Goal: Task Accomplishment & Management: Use online tool/utility

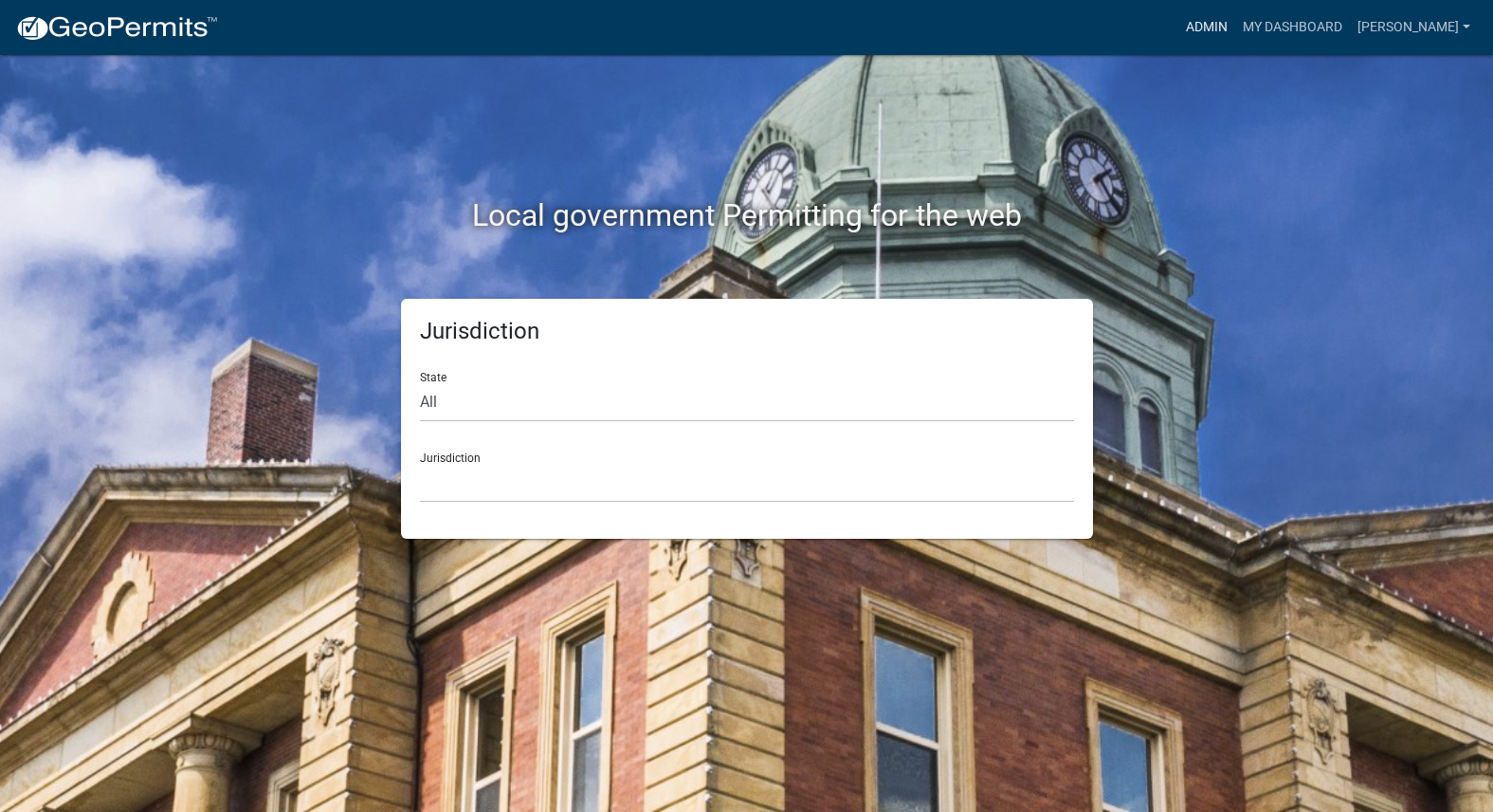
click at [1235, 30] on link "Admin" at bounding box center [1207, 28] width 57 height 36
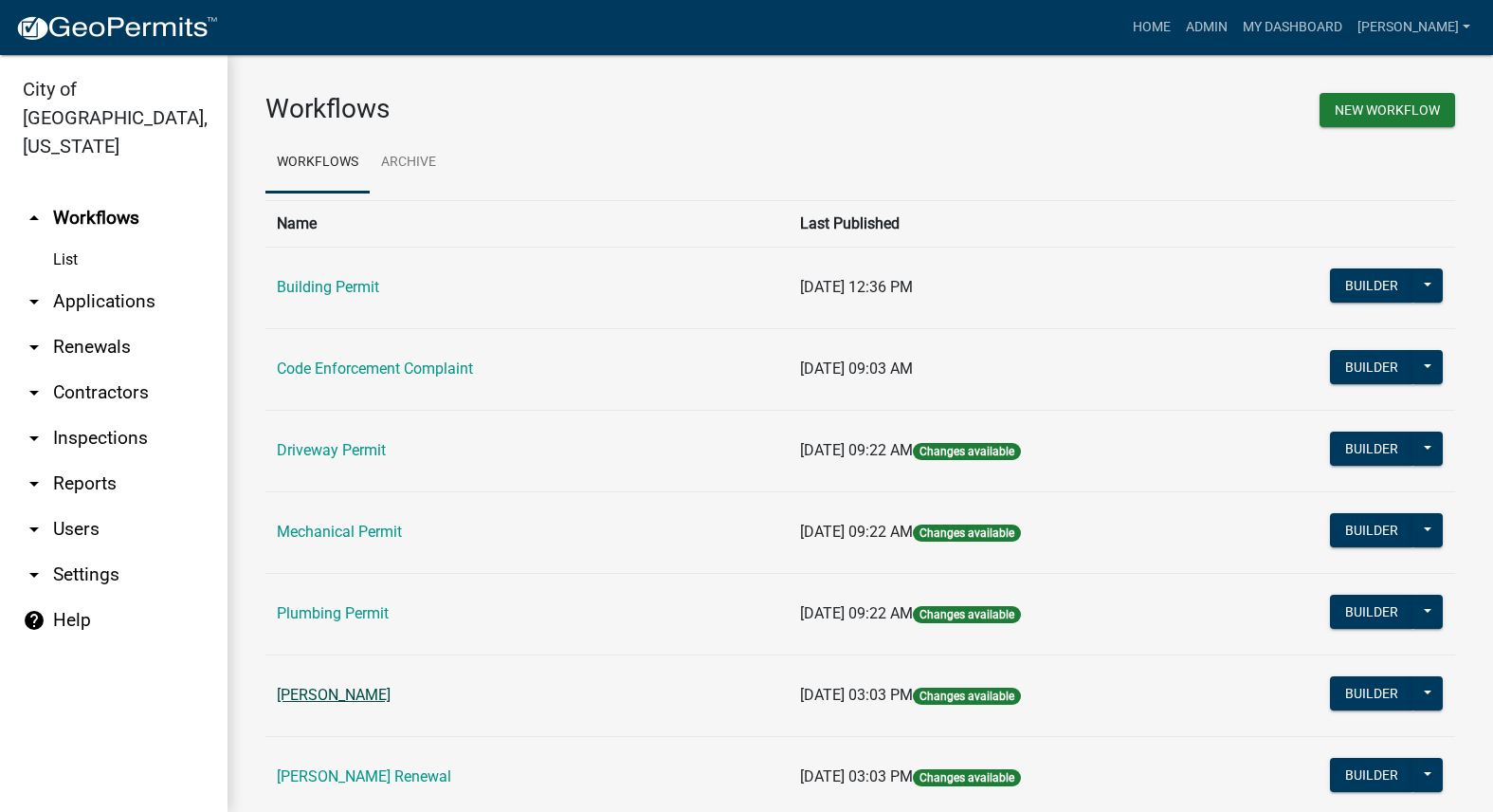
click at [364, 688] on link "[PERSON_NAME]" at bounding box center [334, 694] width 114 height 18
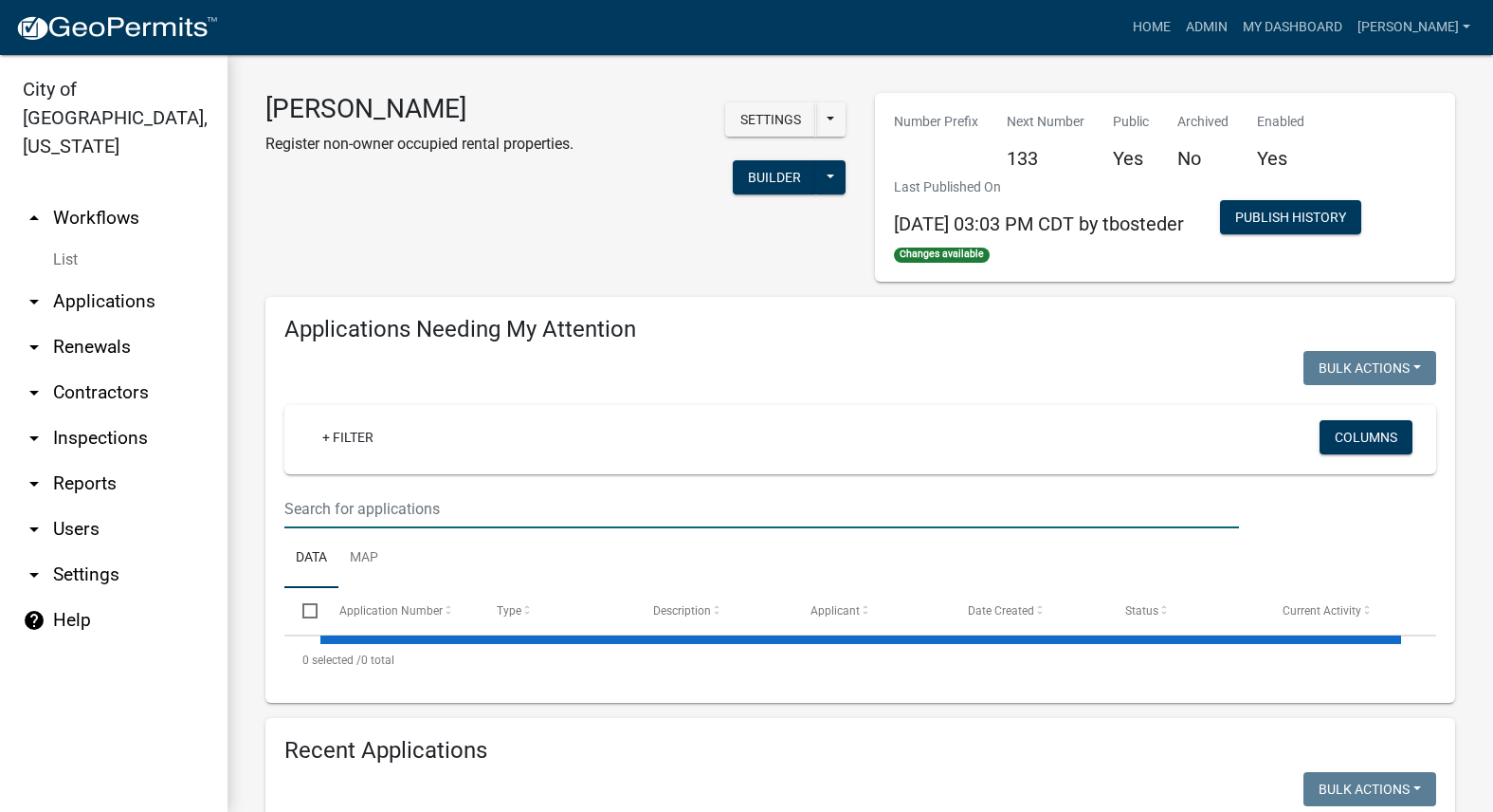
click at [403, 523] on input "text" at bounding box center [762, 509] width 955 height 39
select select "3: 100"
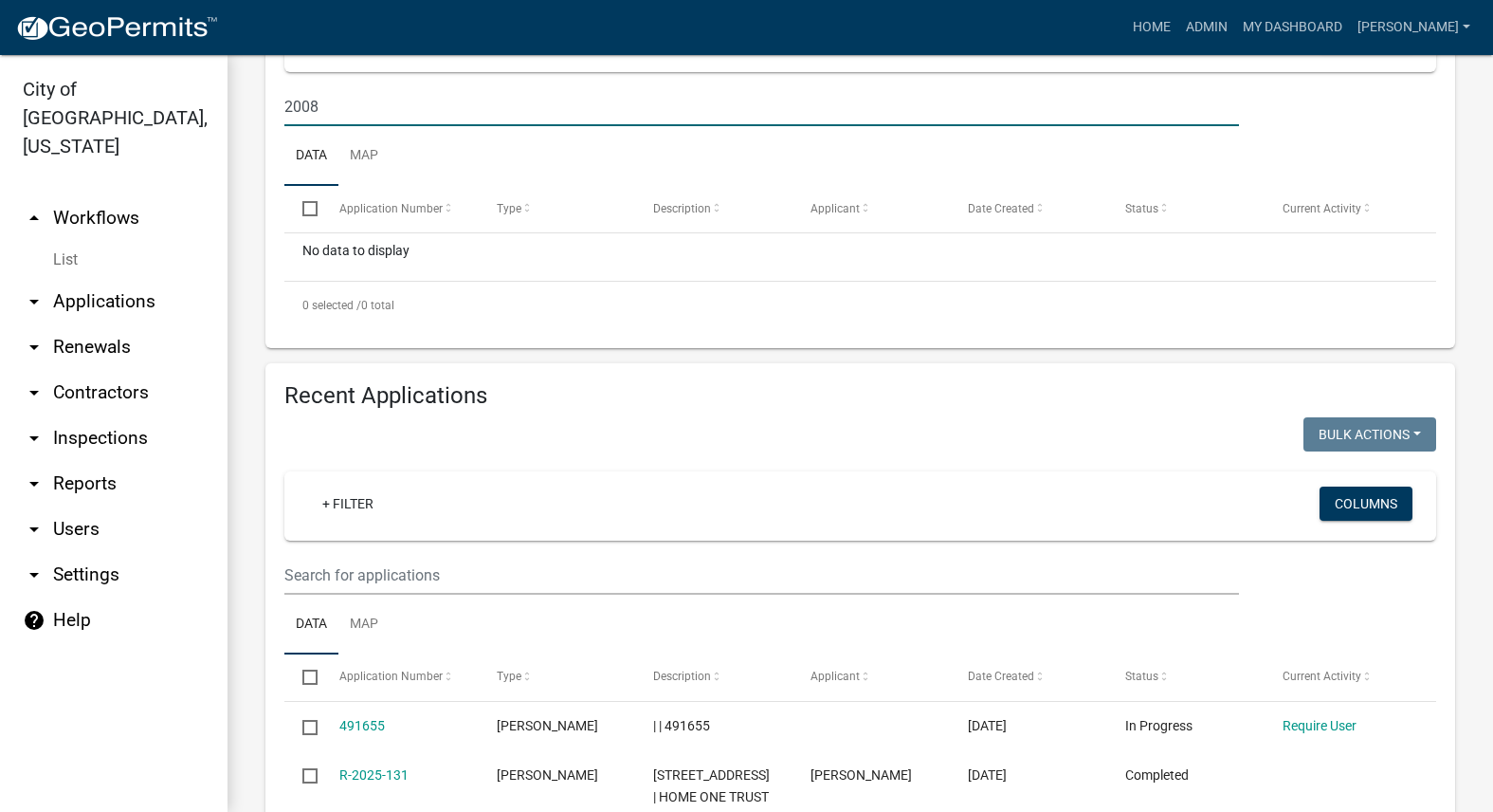
scroll to position [474, 0]
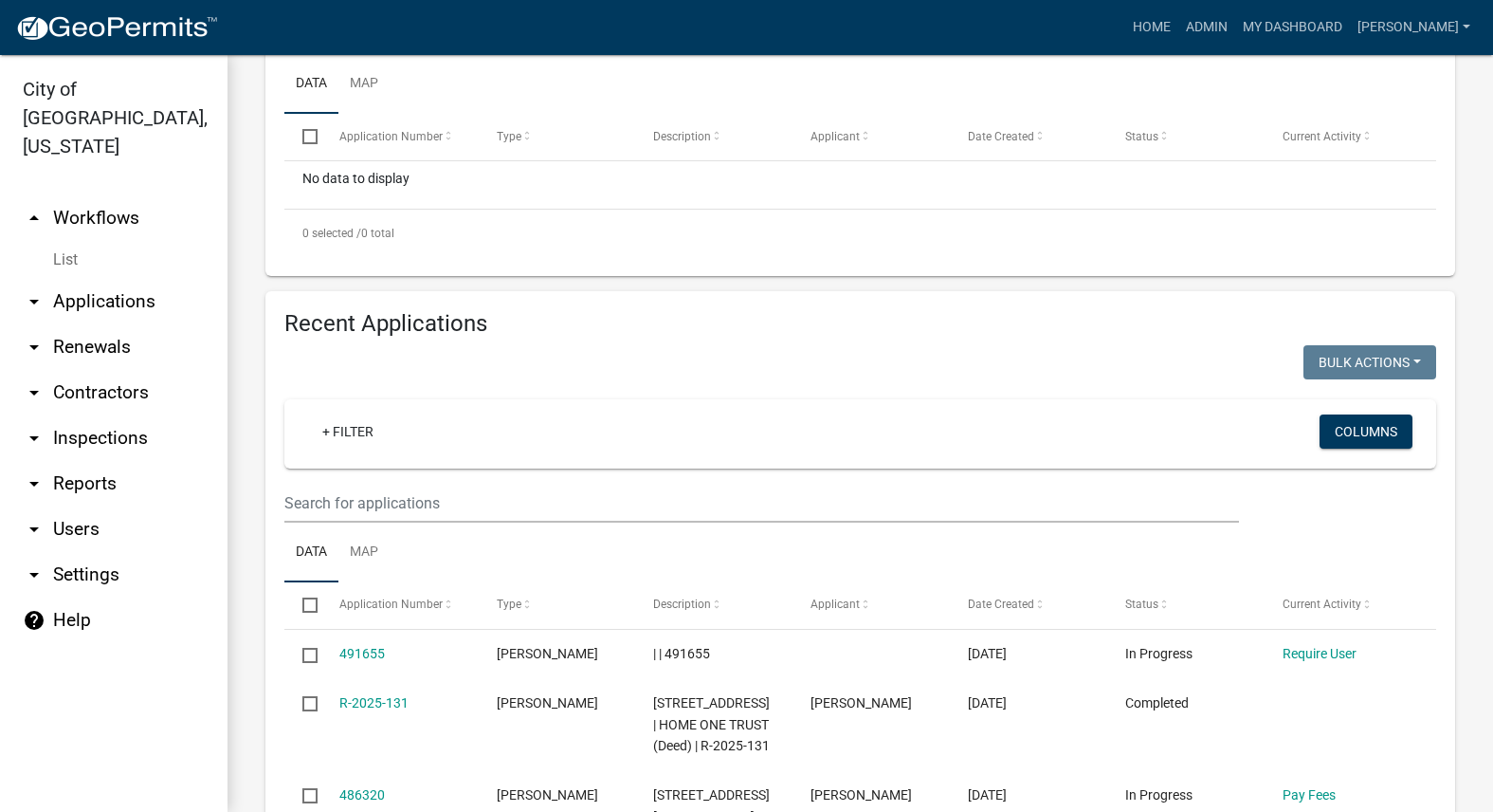
type input "2008"
click at [437, 506] on input "text" at bounding box center [762, 503] width 955 height 39
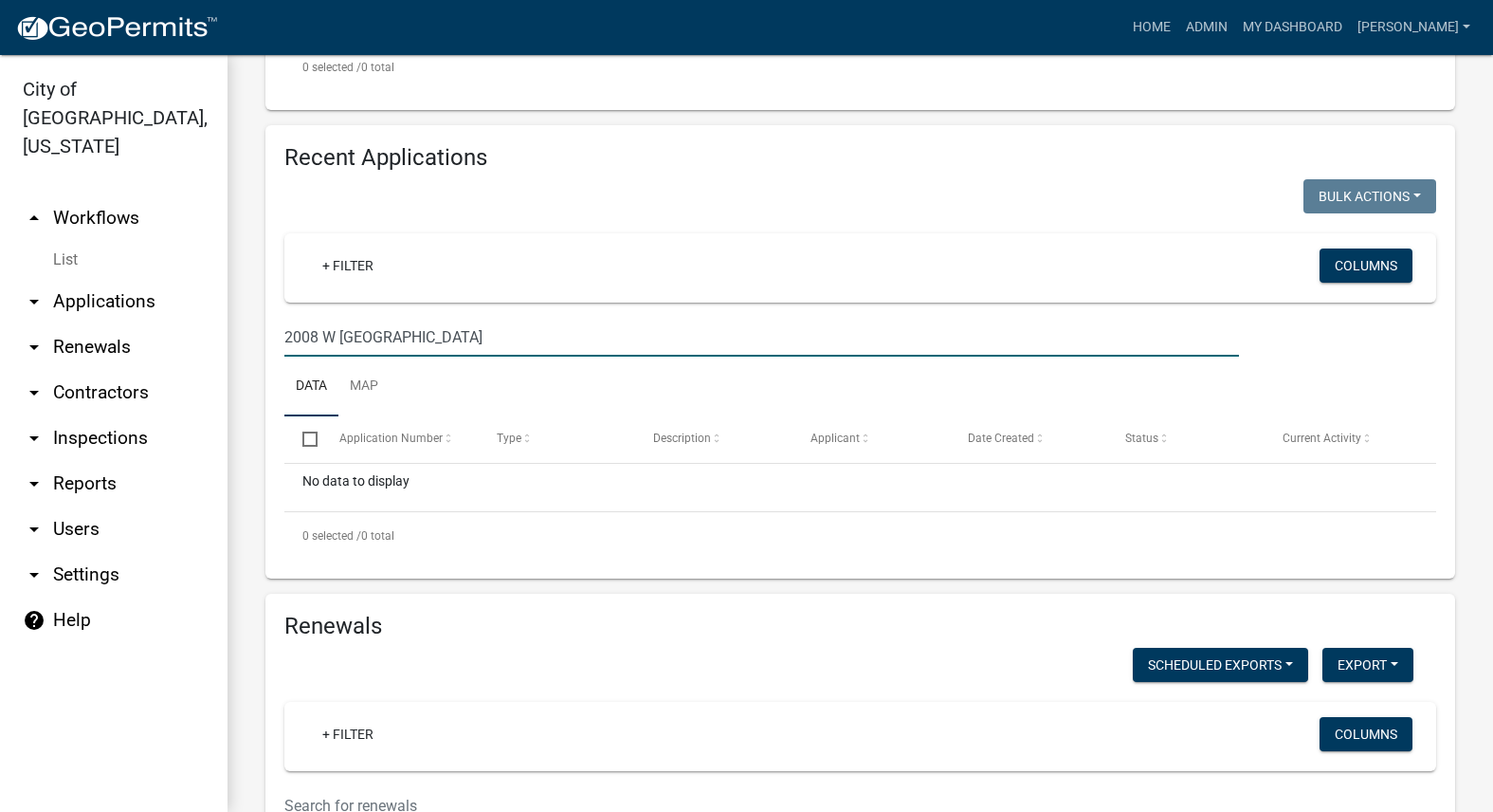
scroll to position [664, 0]
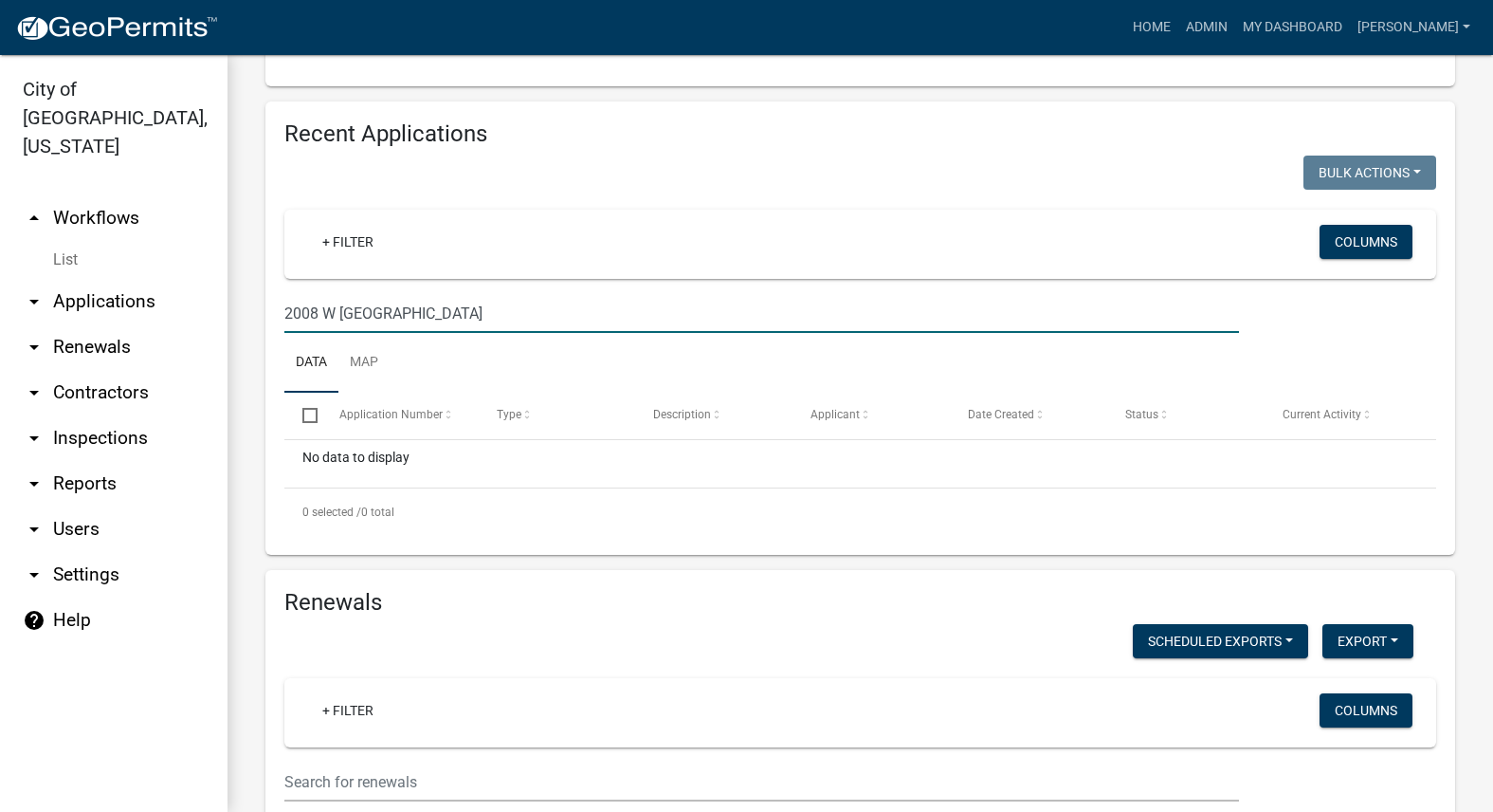
type input "2008 W [GEOGRAPHIC_DATA]"
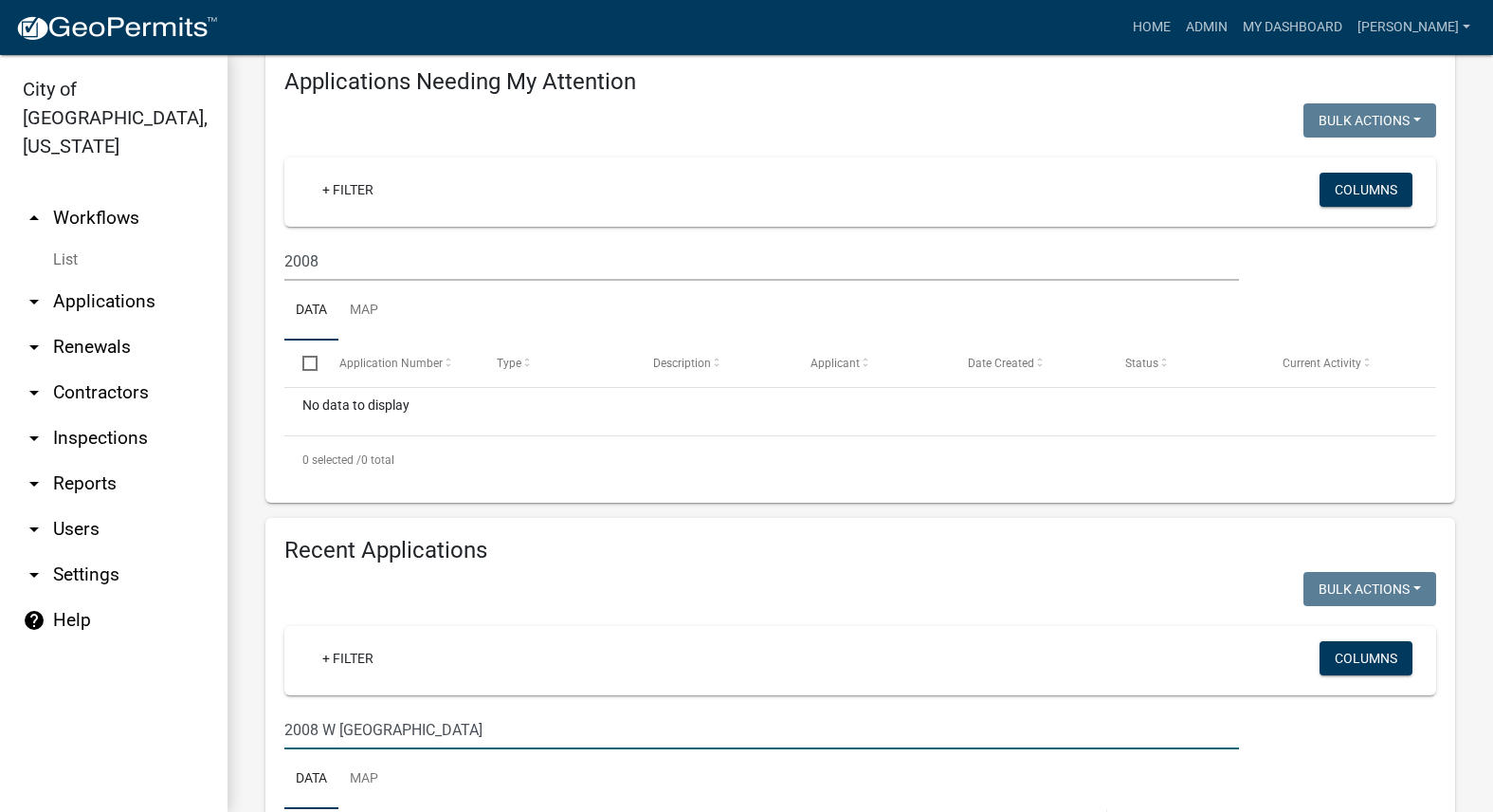
scroll to position [0, 0]
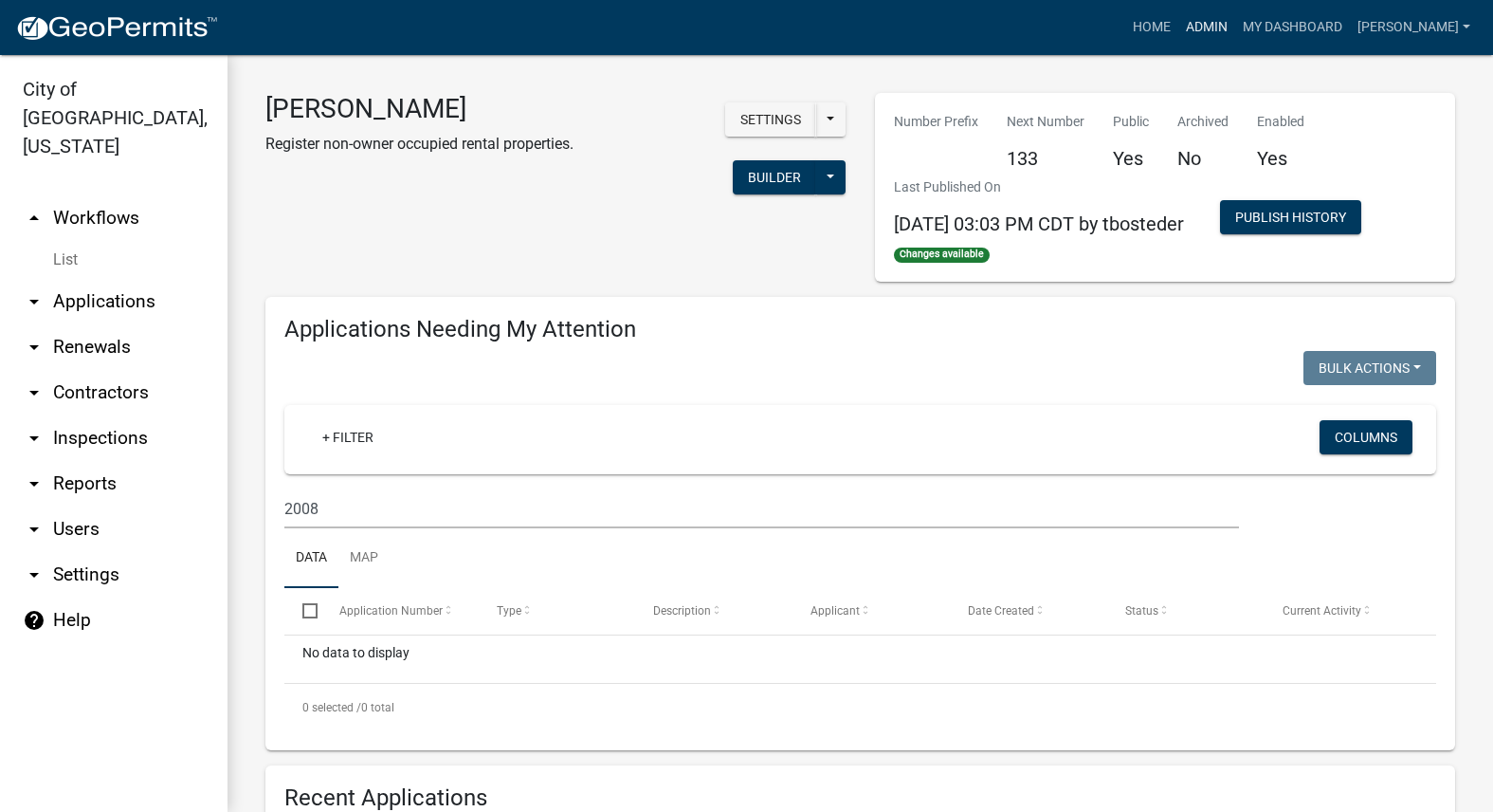
click at [1235, 19] on link "Admin" at bounding box center [1207, 28] width 57 height 36
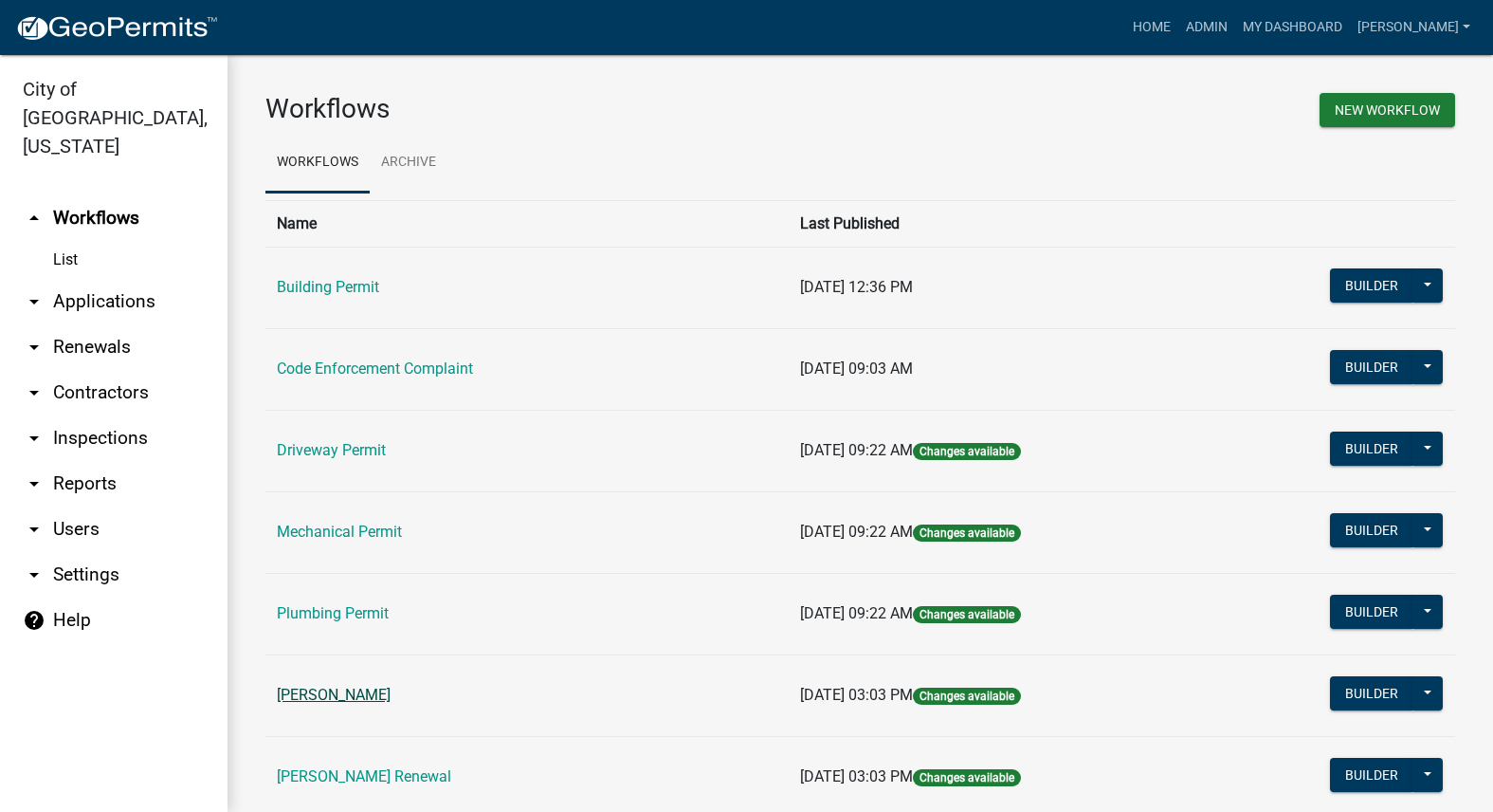
click at [389, 699] on link "[PERSON_NAME]" at bounding box center [334, 694] width 114 height 18
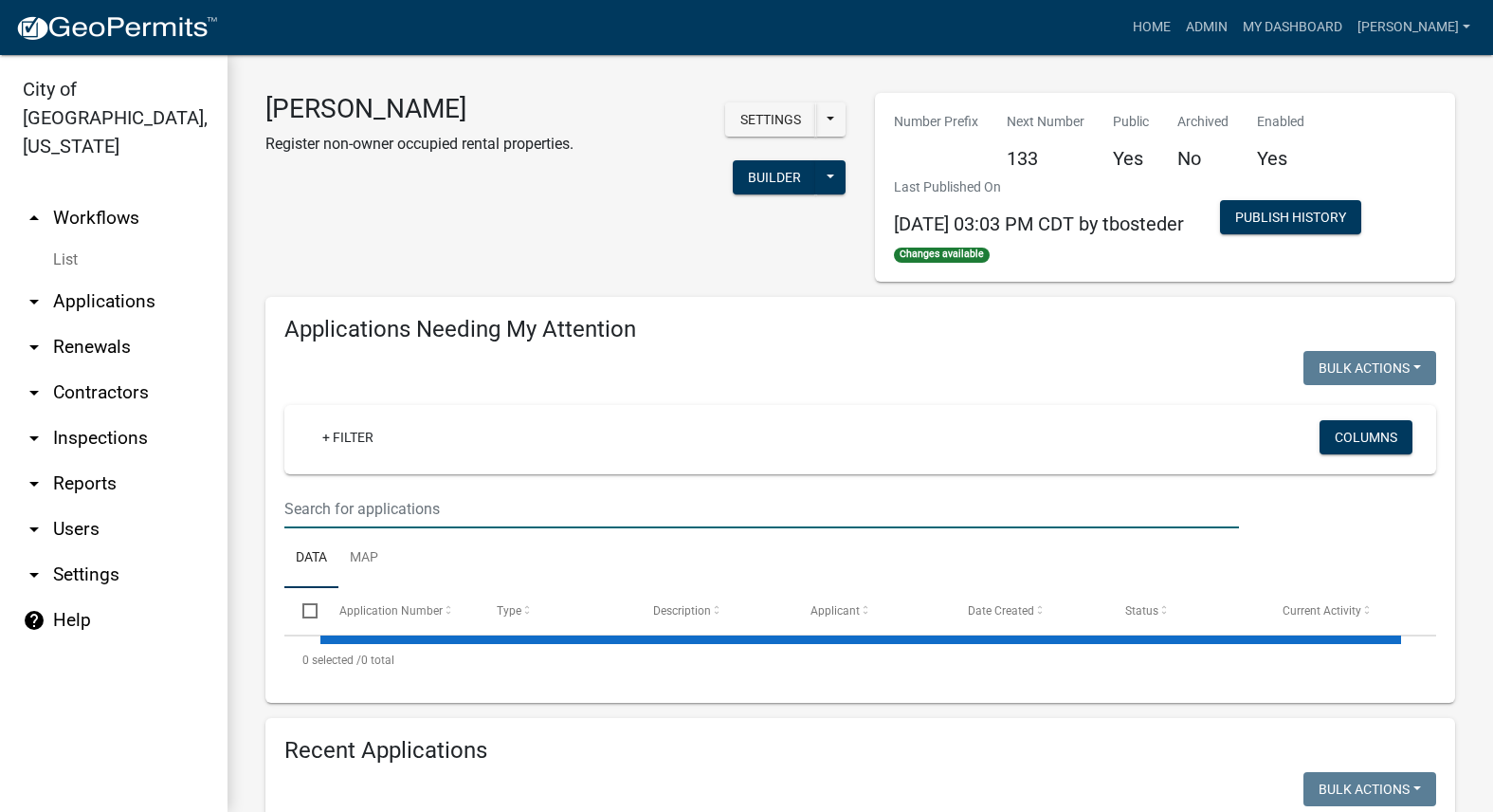
click at [389, 518] on input "text" at bounding box center [762, 509] width 955 height 39
select select "3: 100"
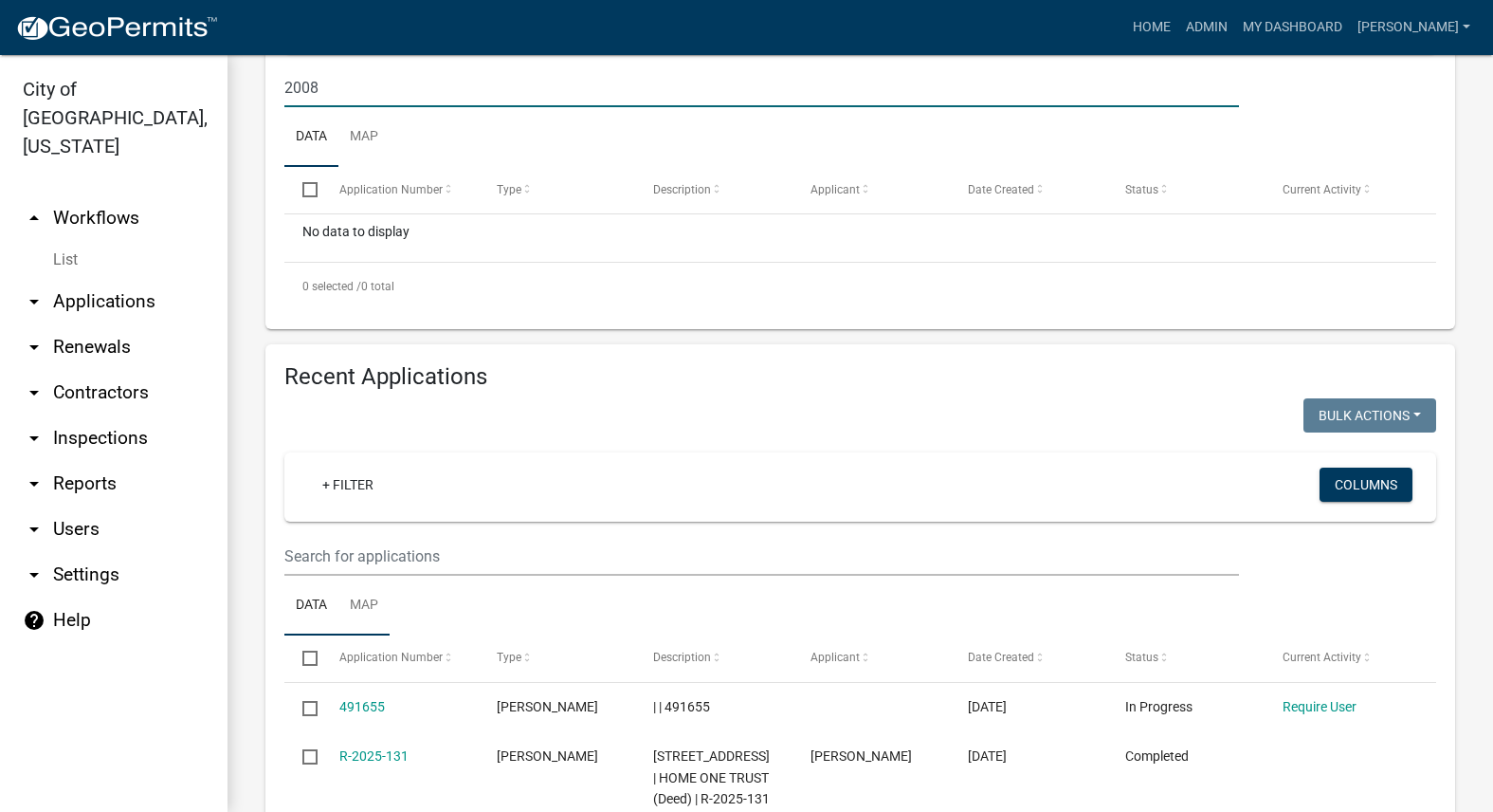
scroll to position [474, 0]
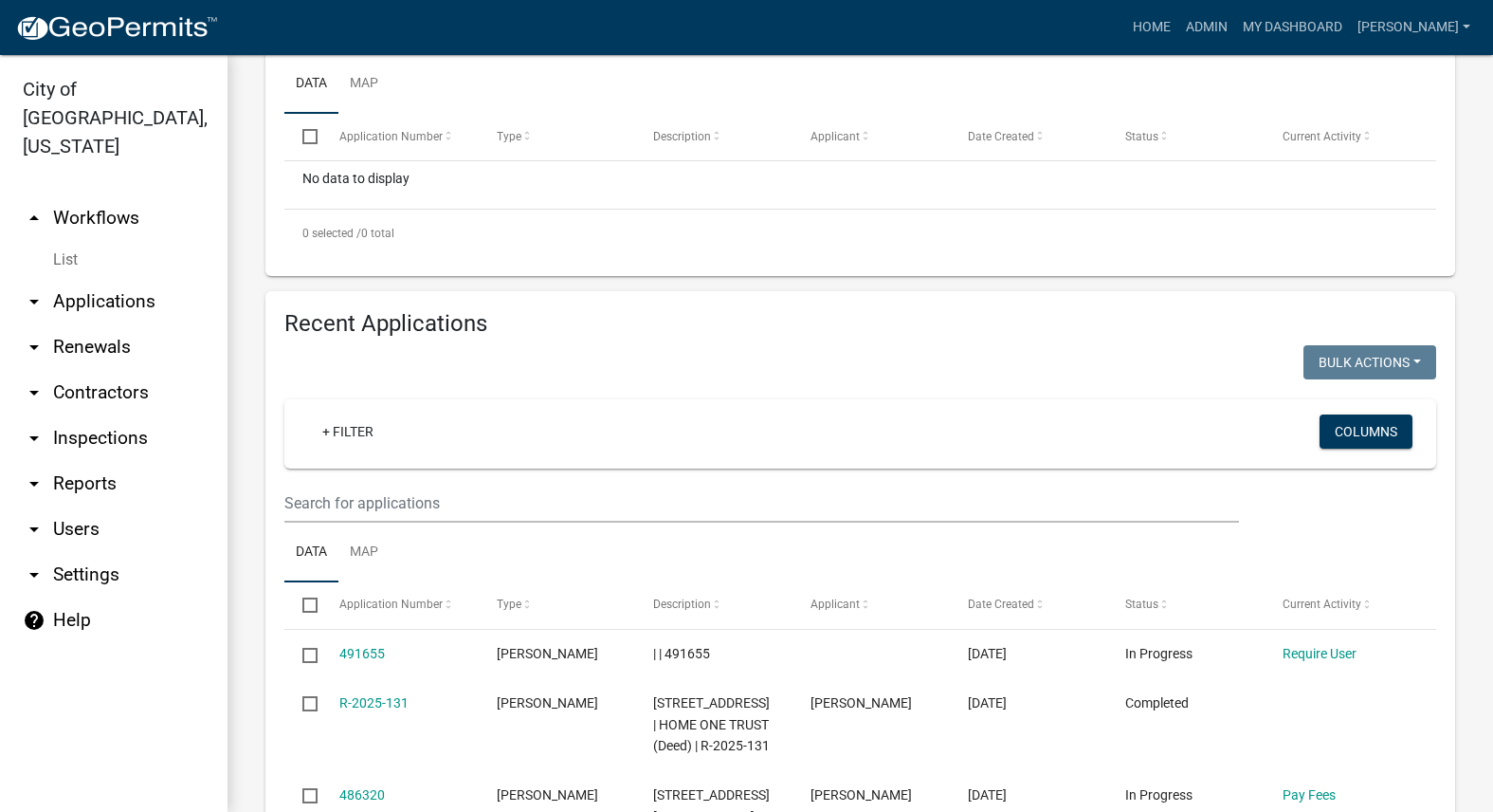
type input "2008"
click at [399, 494] on input "text" at bounding box center [762, 503] width 955 height 39
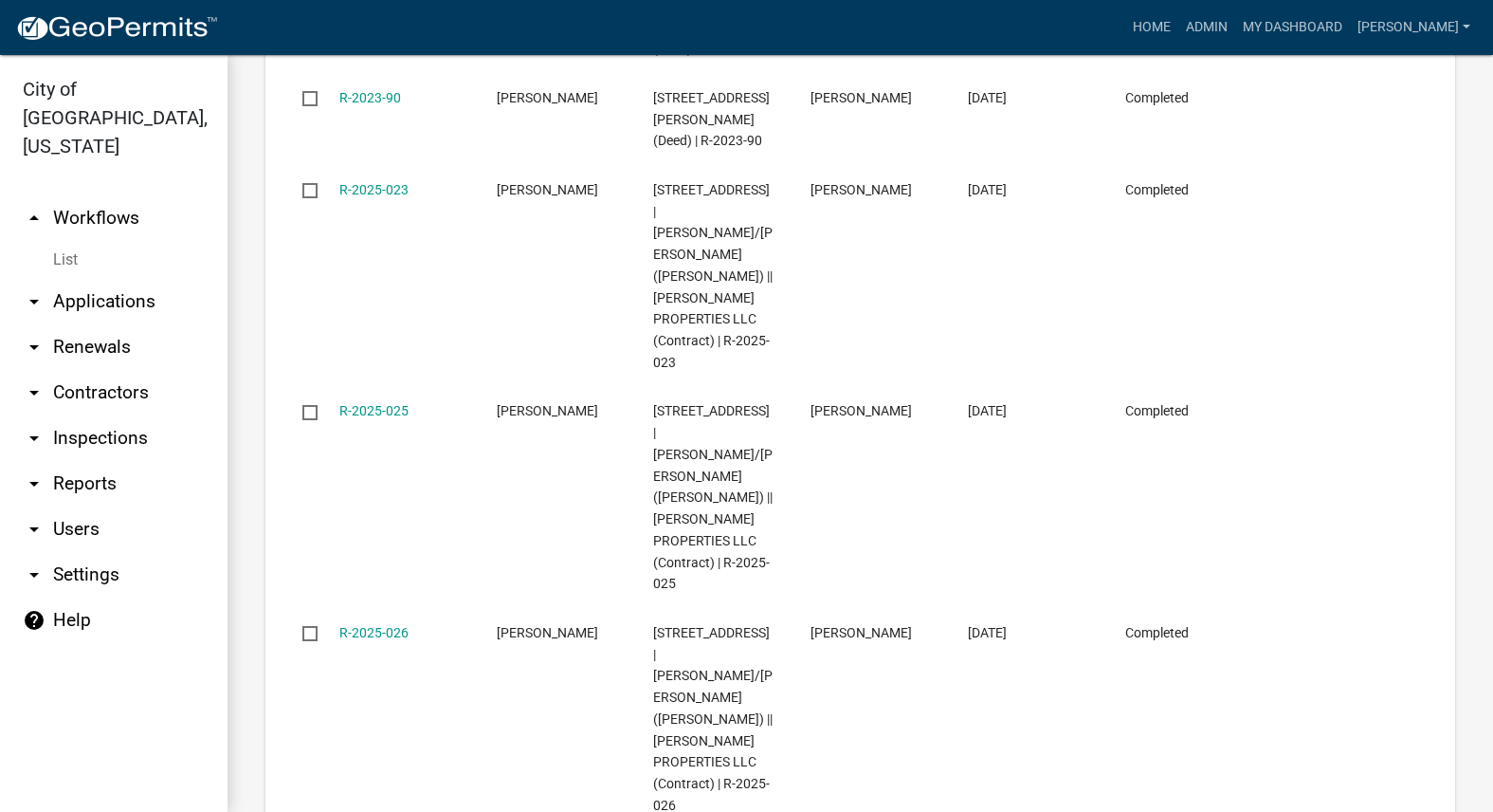
scroll to position [2370, 0]
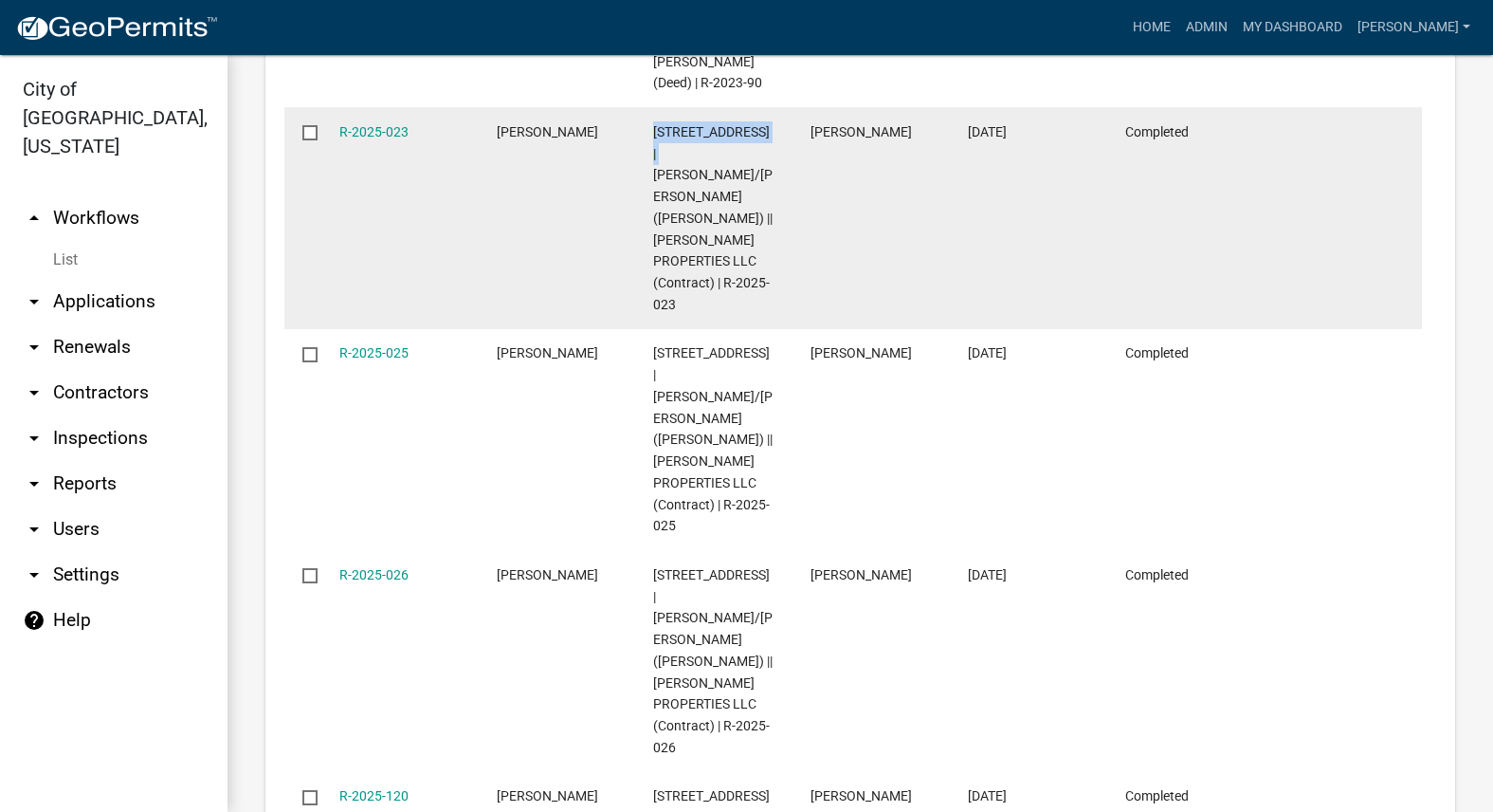
drag, startPoint x: 668, startPoint y: 280, endPoint x: 657, endPoint y: 261, distance: 22.0
click at [657, 261] on span "[STREET_ADDRESS] | [PERSON_NAME]/[PERSON_NAME] ([PERSON_NAME]) || [PERSON_NAME]…" at bounding box center [713, 218] width 120 height 187
copy span "[STREET_ADDRESS]"
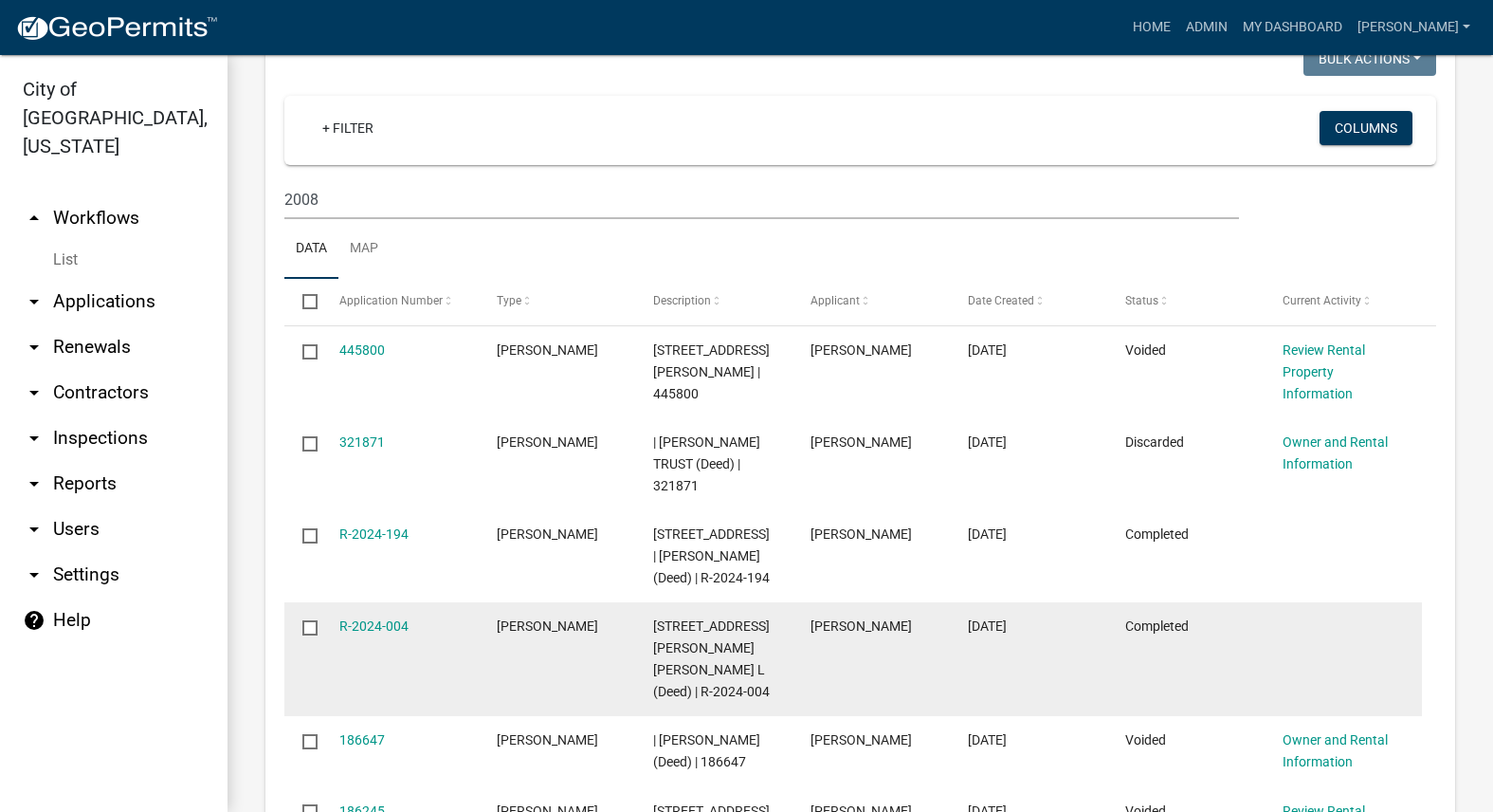
scroll to position [474, 0]
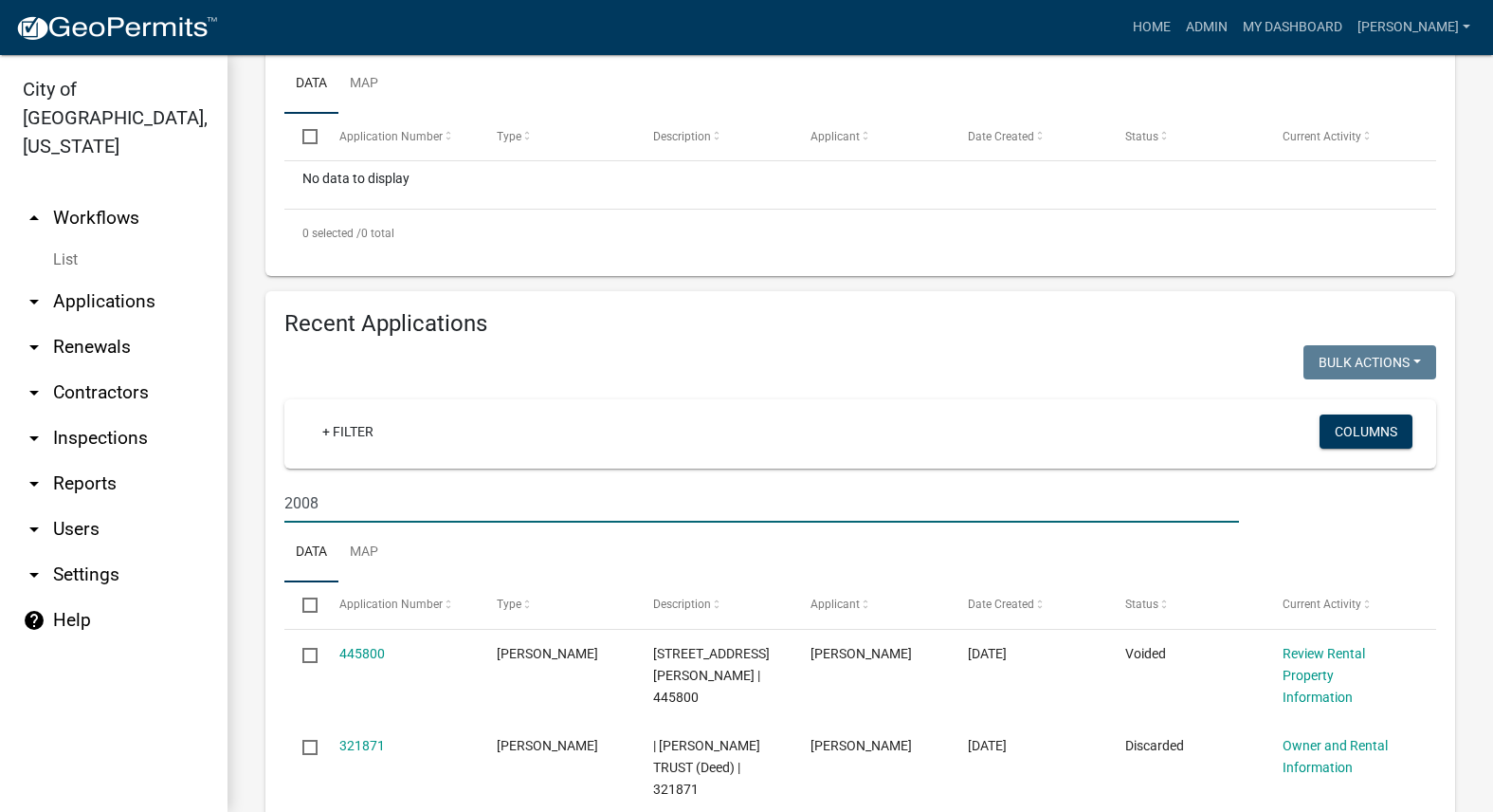
click at [466, 502] on input "2008" at bounding box center [762, 503] width 955 height 39
type input "2"
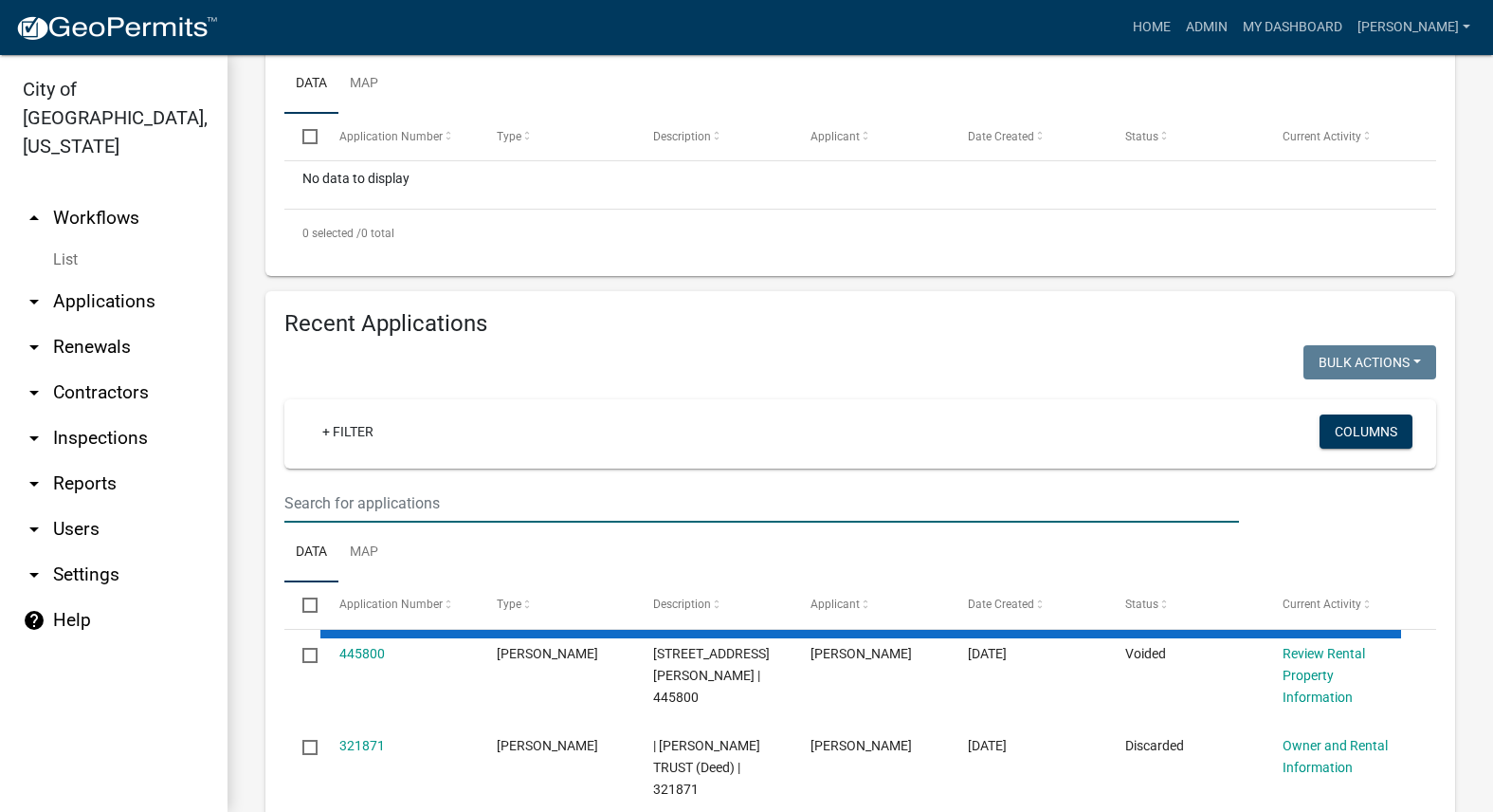
paste input "[STREET_ADDRESS]"
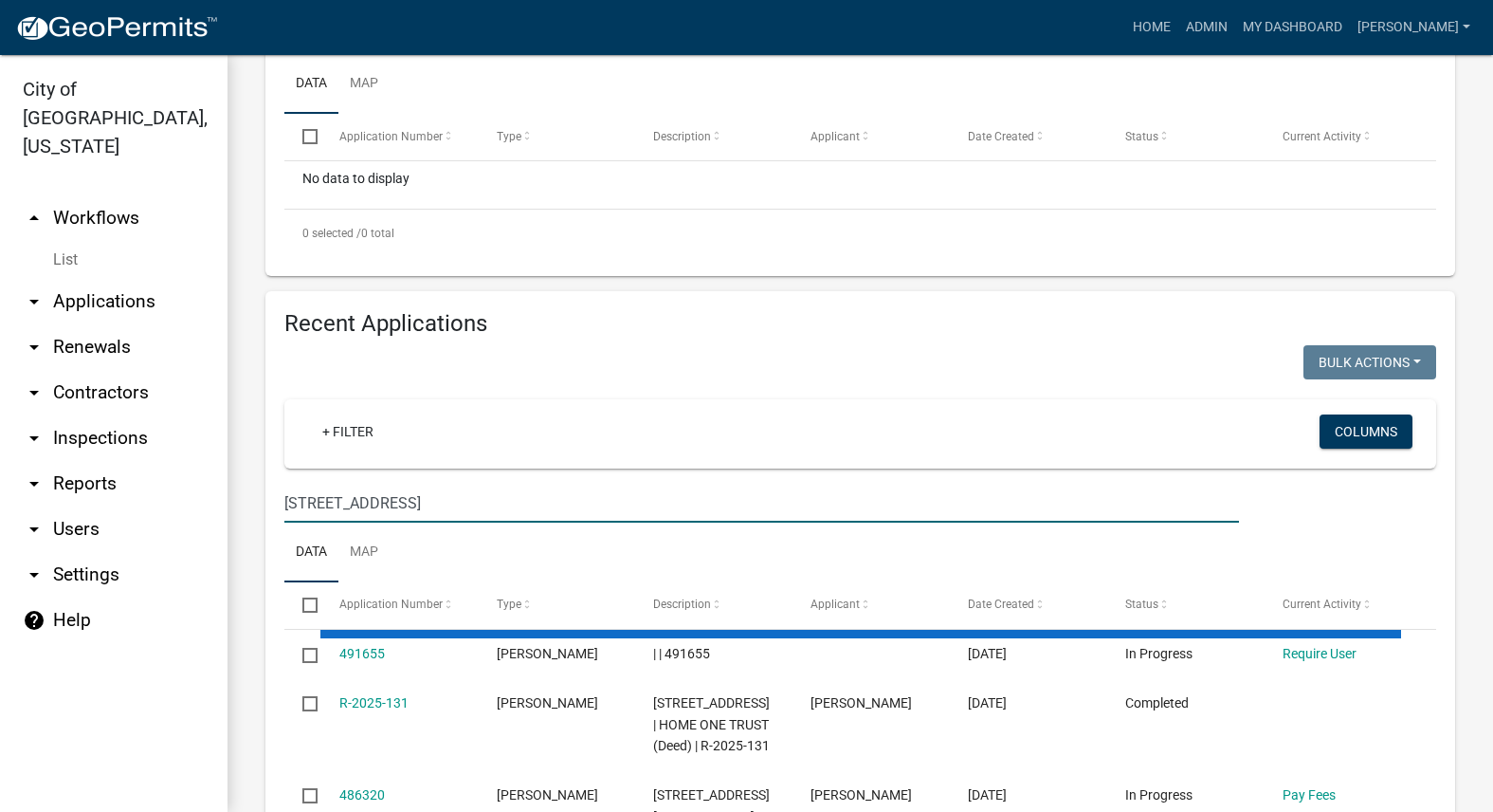
type input "[STREET_ADDRESS]"
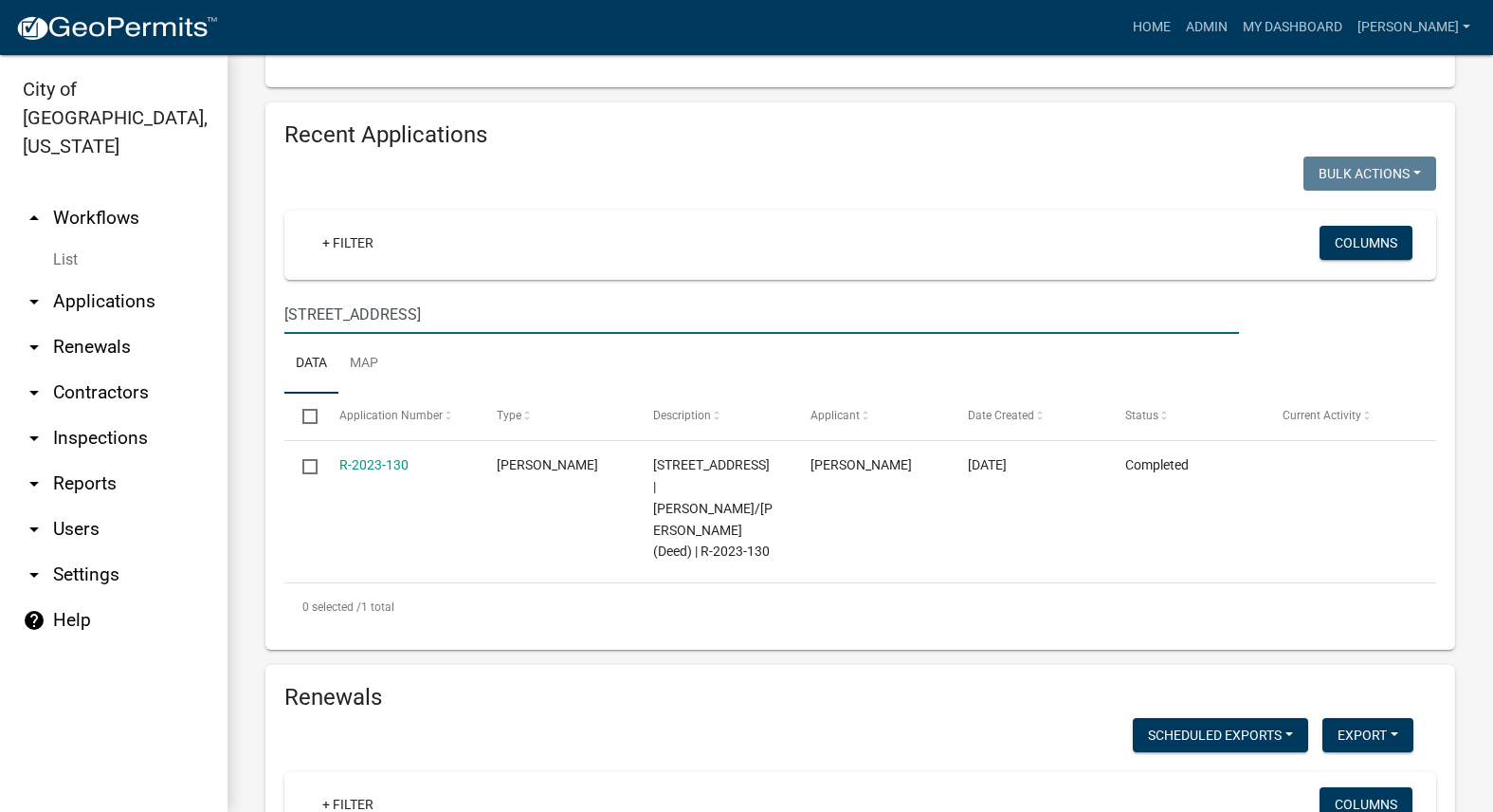
scroll to position [664, 0]
